Goal: Information Seeking & Learning: Learn about a topic

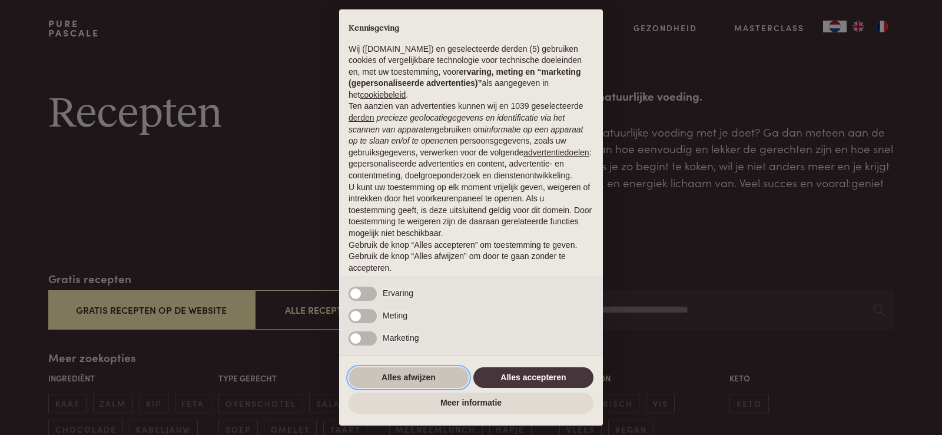
click at [435, 379] on button "Alles afwijzen" at bounding box center [408, 377] width 120 height 21
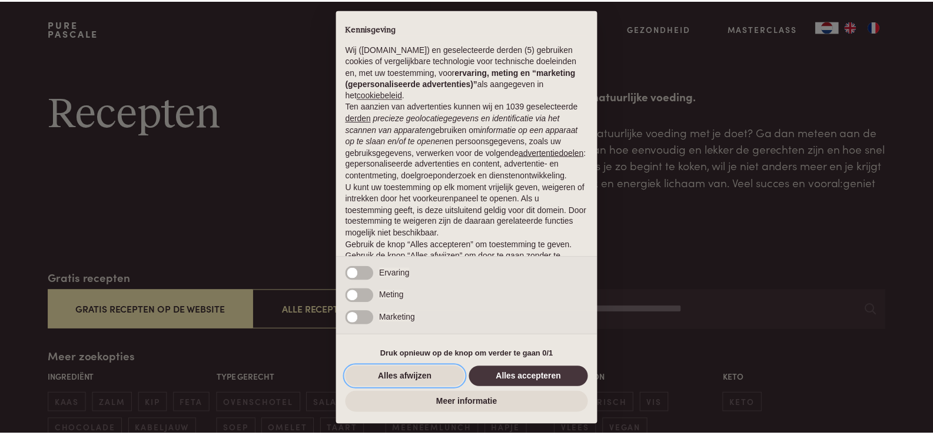
scroll to position [38, 0]
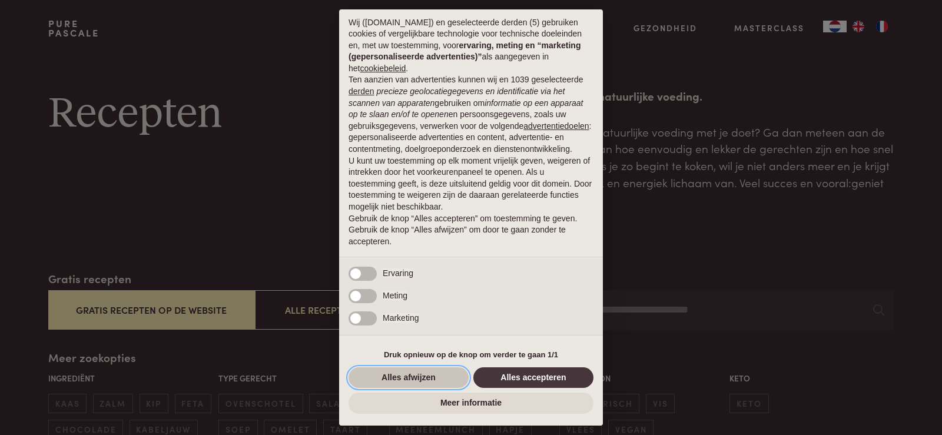
click at [423, 373] on button "Alles afwijzen" at bounding box center [408, 377] width 120 height 21
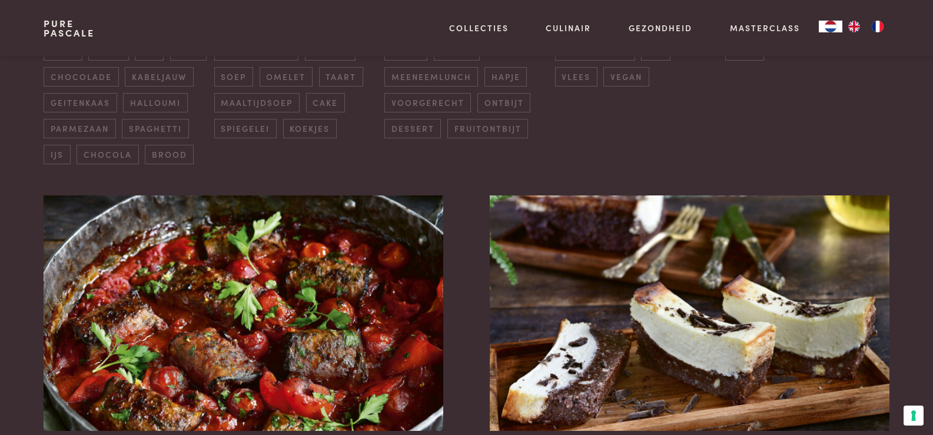
scroll to position [431, 0]
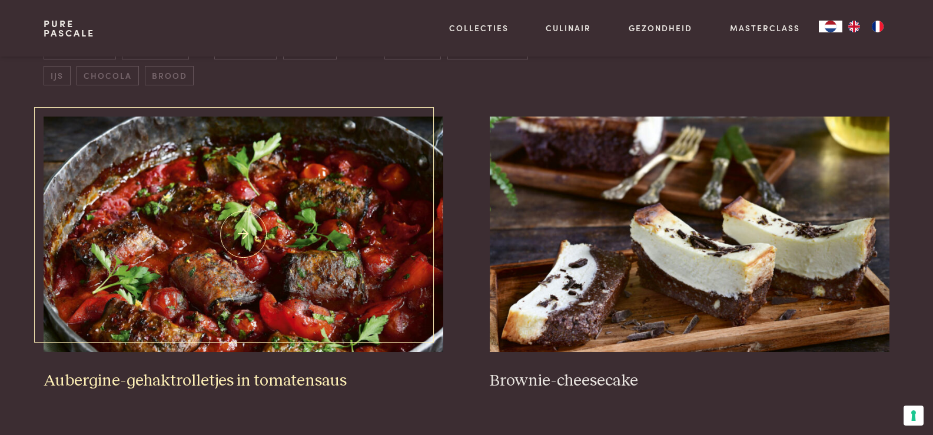
click at [170, 251] on img at bounding box center [243, 234] width 399 height 235
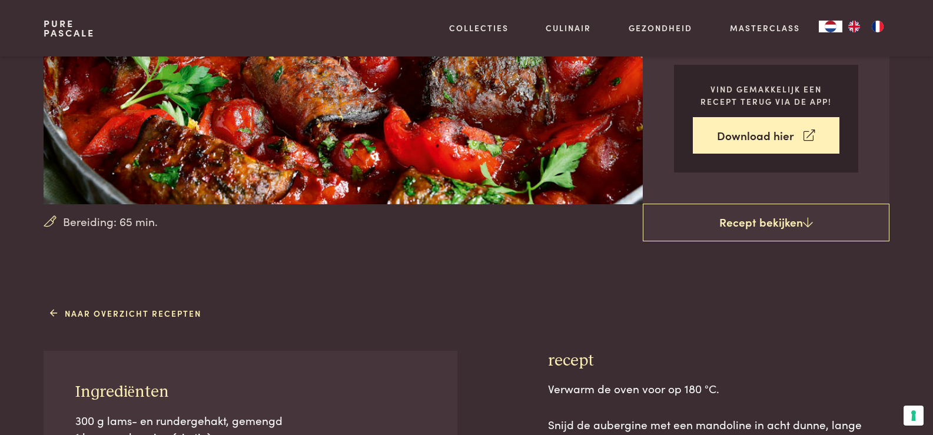
scroll to position [157, 0]
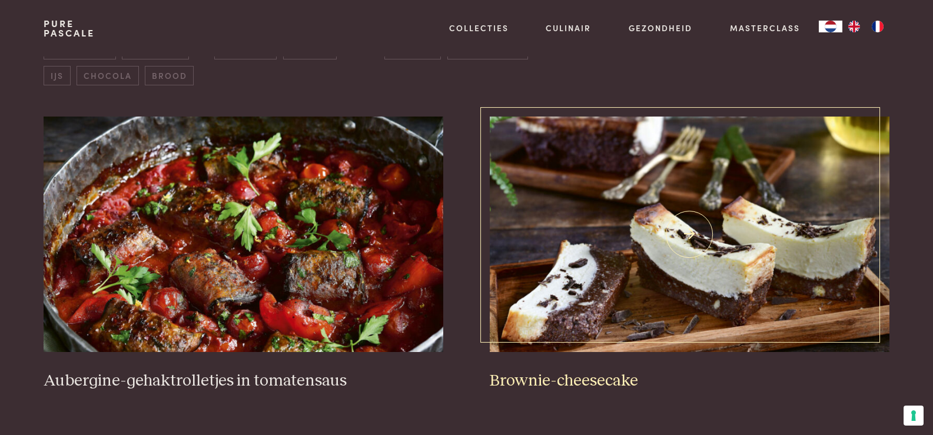
click at [655, 234] on img at bounding box center [689, 234] width 399 height 235
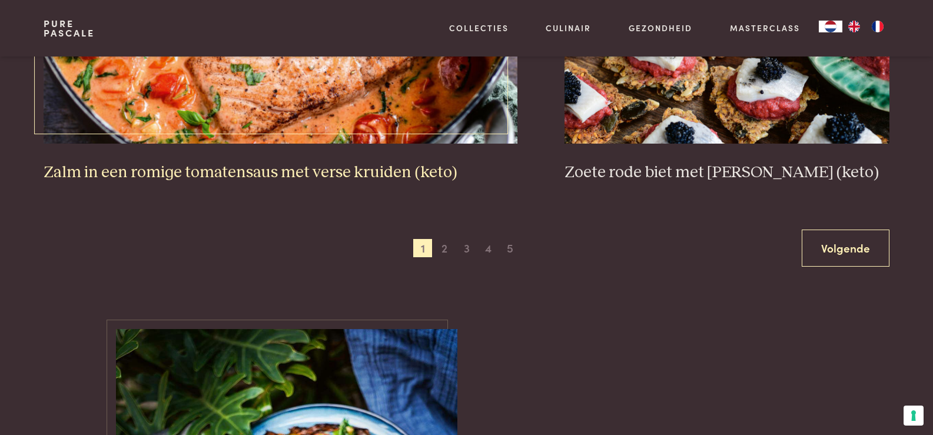
scroll to position [2315, 0]
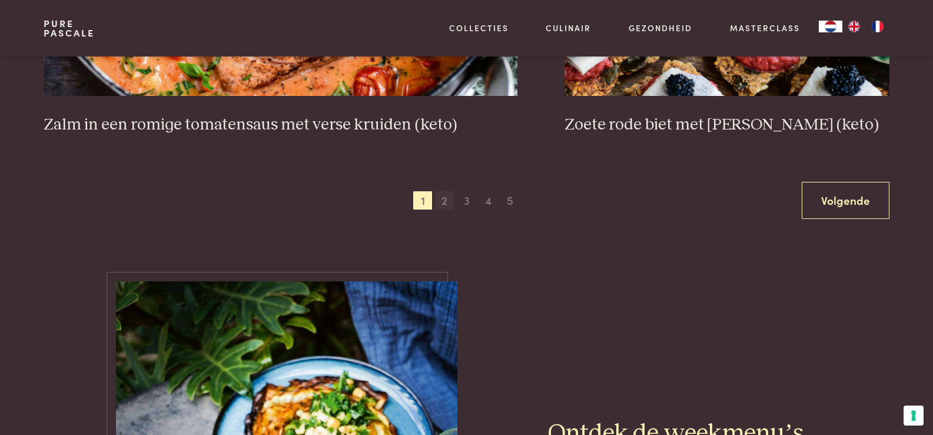
click at [441, 199] on span "2" at bounding box center [444, 200] width 19 height 19
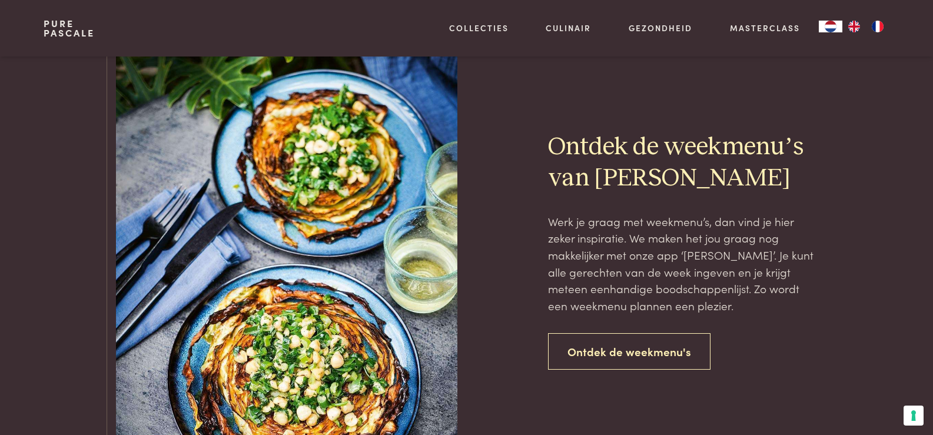
scroll to position [2664, 0]
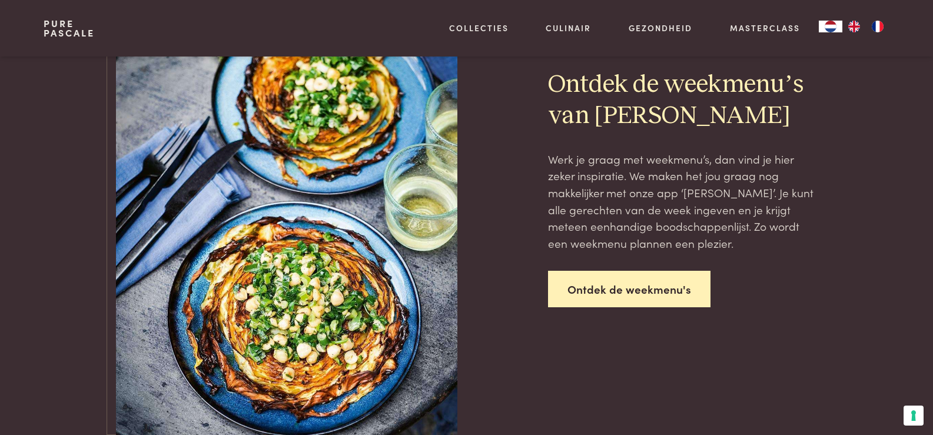
click at [608, 285] on link "Ontdek de weekmenu's" at bounding box center [629, 289] width 162 height 37
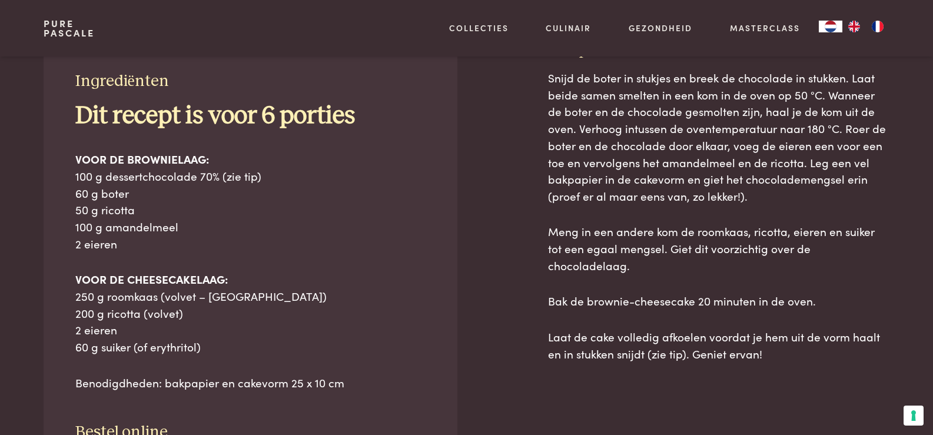
scroll to position [589, 0]
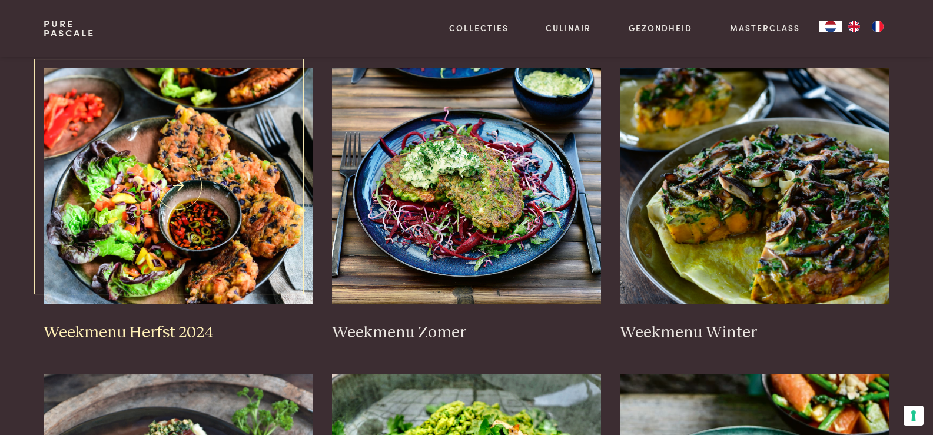
scroll to position [196, 0]
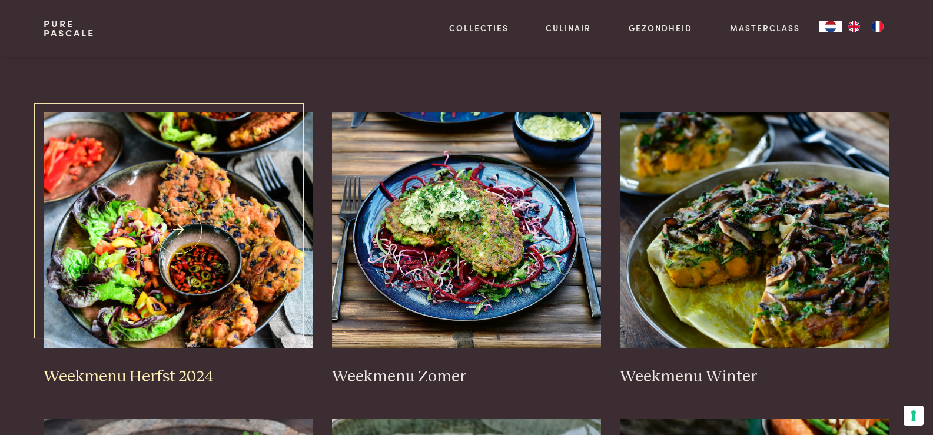
click at [142, 251] on img at bounding box center [179, 229] width 270 height 235
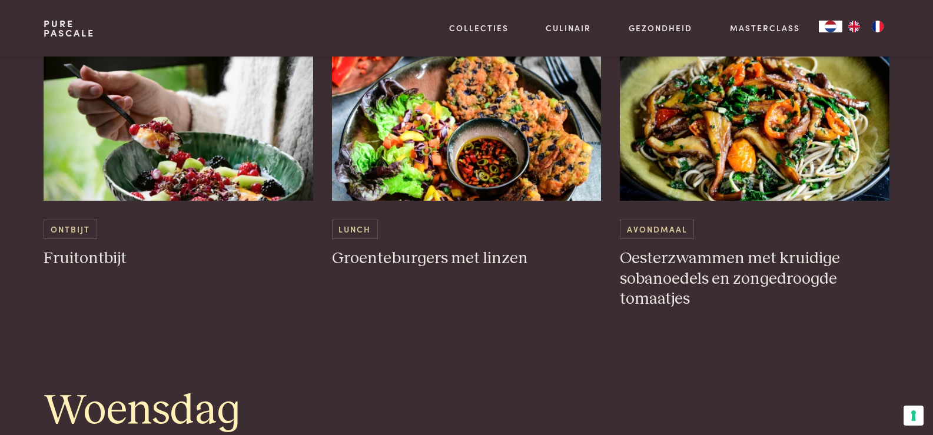
scroll to position [1295, 0]
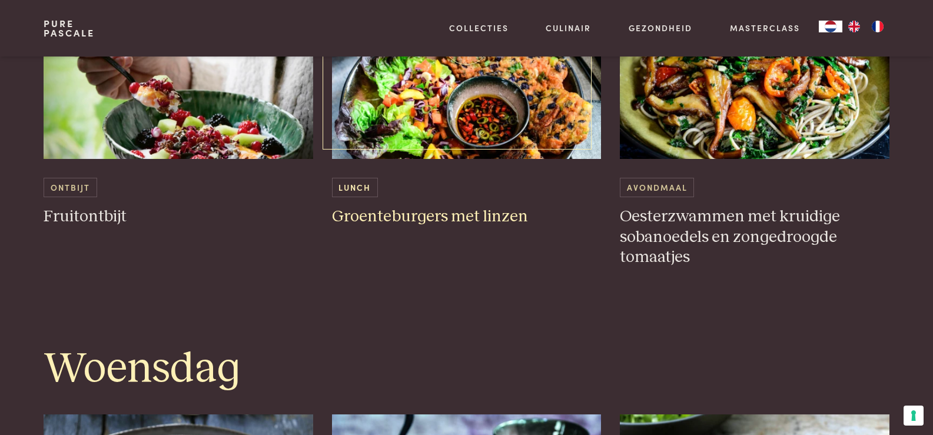
click at [358, 211] on h3 "Groenteburgers met linzen" at bounding box center [467, 217] width 270 height 21
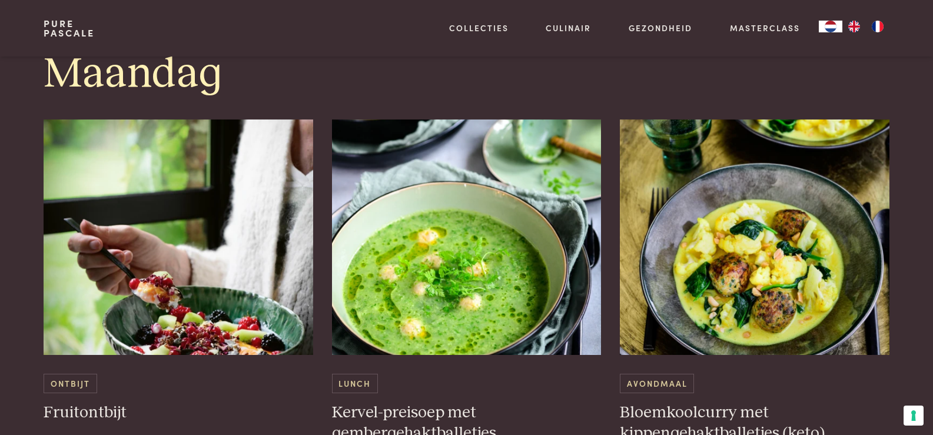
scroll to position [667, 0]
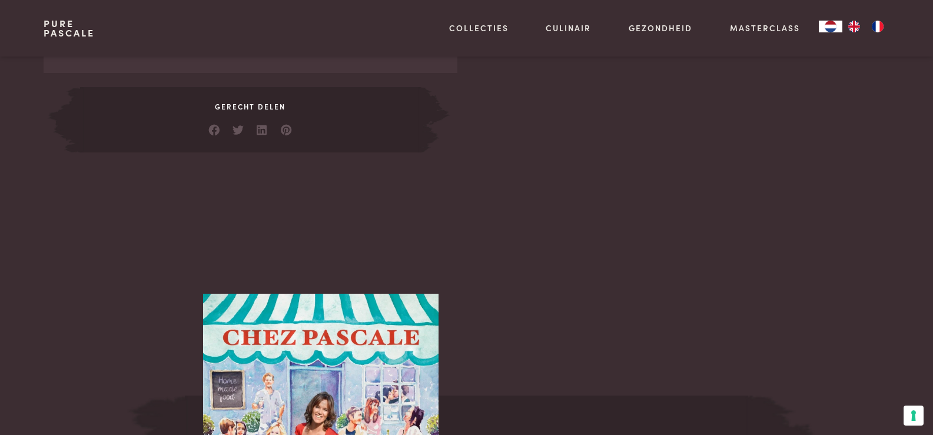
scroll to position [902, 0]
